Goal: Check status

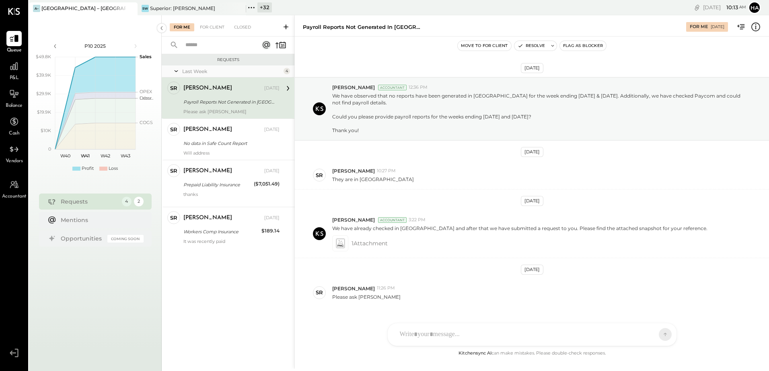
scroll to position [18, 0]
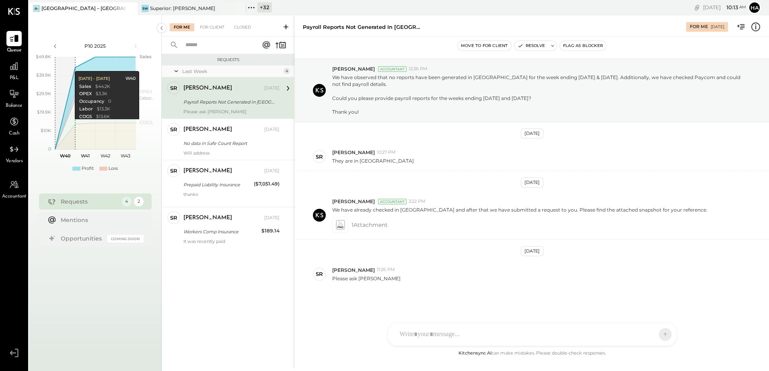
click at [131, 8] on icon at bounding box center [130, 9] width 10 height 10
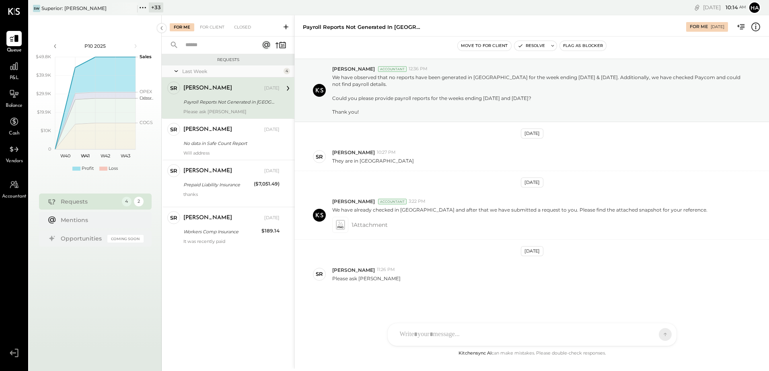
click at [219, 98] on div "Payroll Reports Not Generated in [GEOGRAPHIC_DATA]." at bounding box center [230, 102] width 94 height 8
click at [71, 25] on div "P10 2025 polygon, polyline { transition: fill-opacity 0.1s, stroke-opacity 0.1s…" at bounding box center [95, 200] width 133 height 371
click at [71, 5] on div "Superior: [PERSON_NAME]" at bounding box center [73, 8] width 65 height 7
click at [71, 6] on div "Superior: [PERSON_NAME]" at bounding box center [73, 8] width 65 height 7
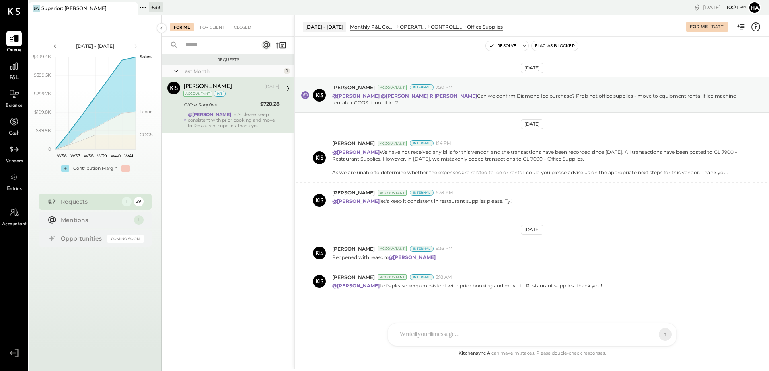
scroll to position [7, 0]
